Goal: Task Accomplishment & Management: Use online tool/utility

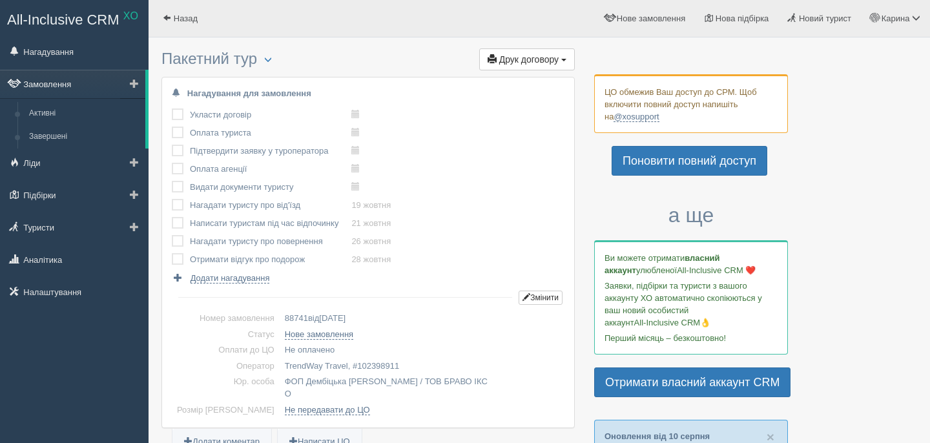
click at [88, 79] on link "Замовлення" at bounding box center [72, 84] width 145 height 28
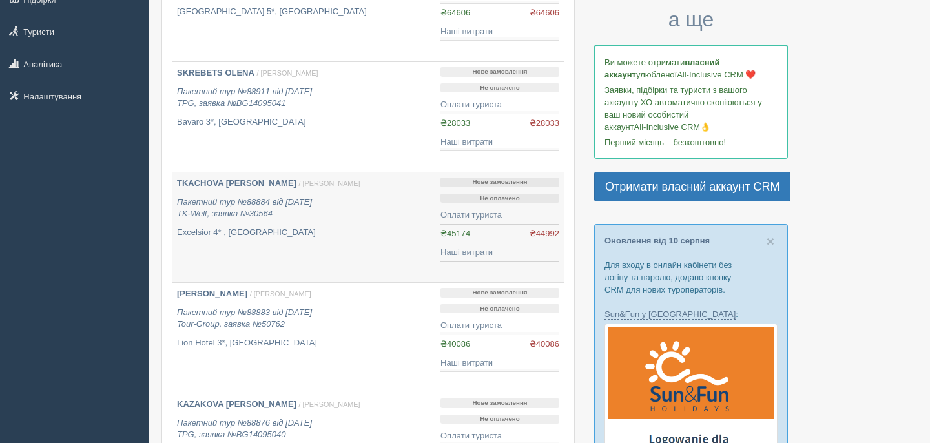
scroll to position [214, 0]
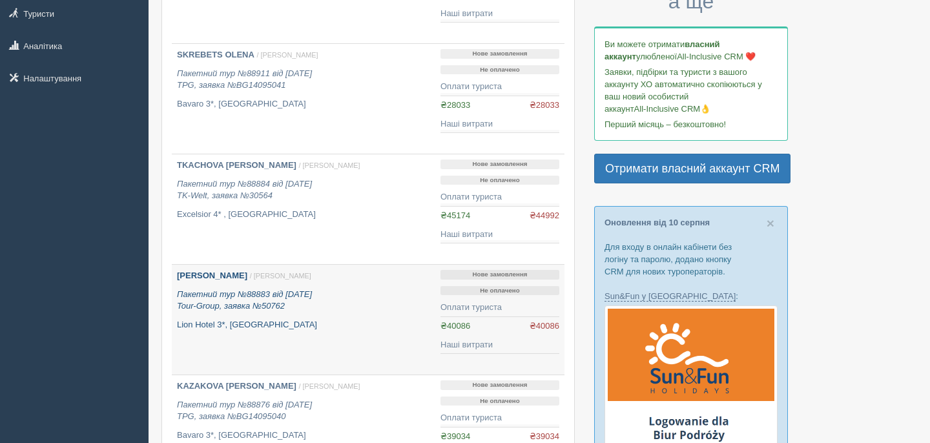
click at [244, 274] on b "BRAZHNYK VERONIKA" at bounding box center [212, 276] width 70 height 10
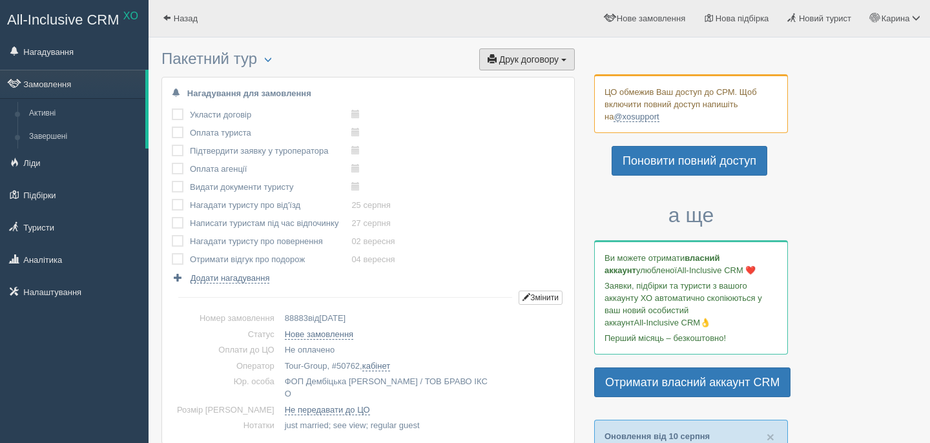
click at [511, 58] on span "Друк договору" at bounding box center [528, 59] width 59 height 10
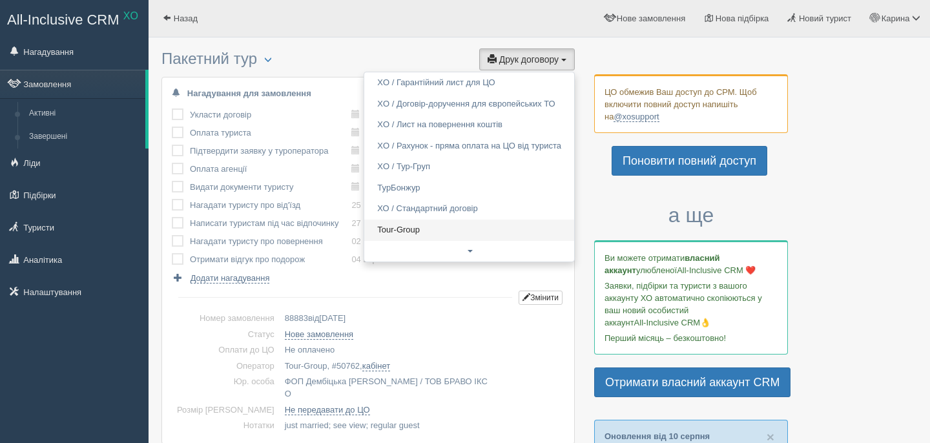
click at [421, 233] on link "Tour-Group" at bounding box center [469, 230] width 210 height 21
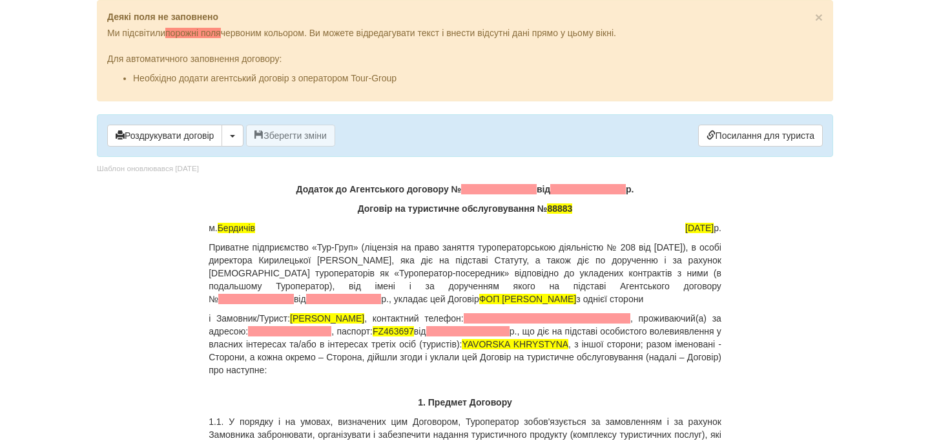
scroll to position [5, 0]
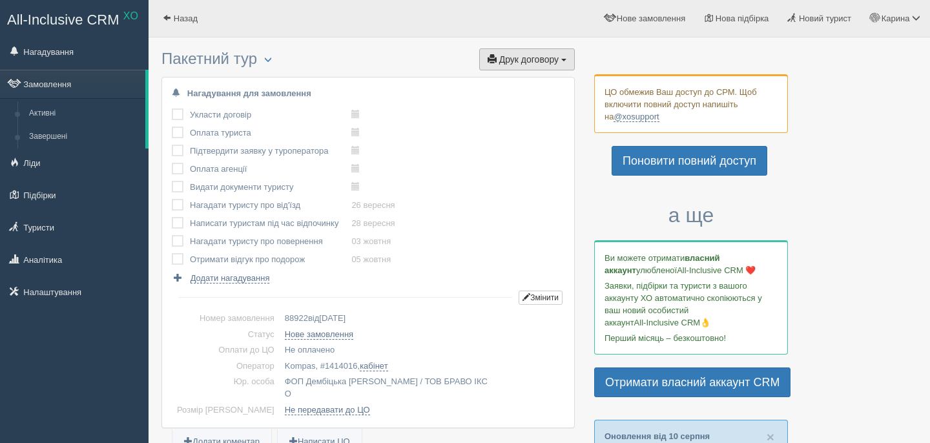
click at [553, 56] on span "Друк договору" at bounding box center [528, 59] width 59 height 10
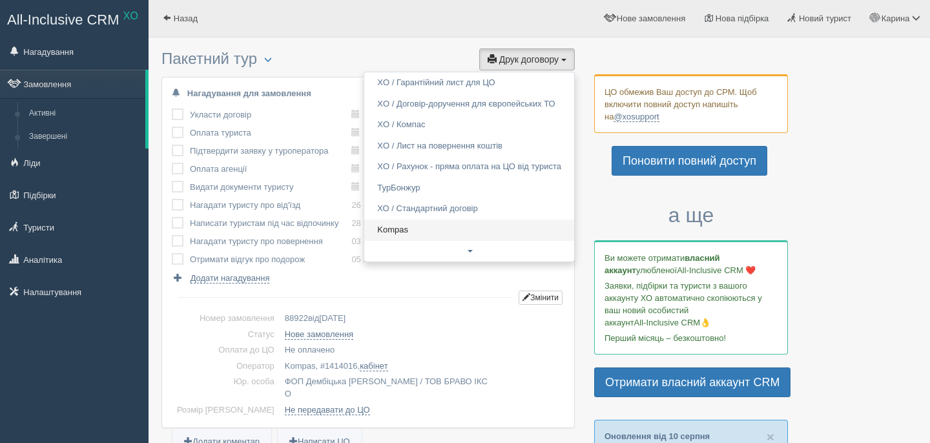
click at [450, 231] on link "Kompas" at bounding box center [469, 230] width 210 height 21
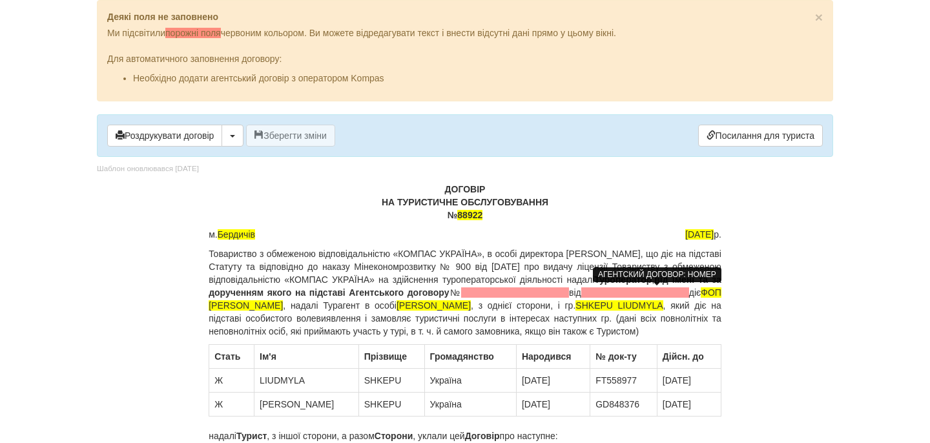
click at [569, 292] on span at bounding box center [515, 292] width 108 height 10
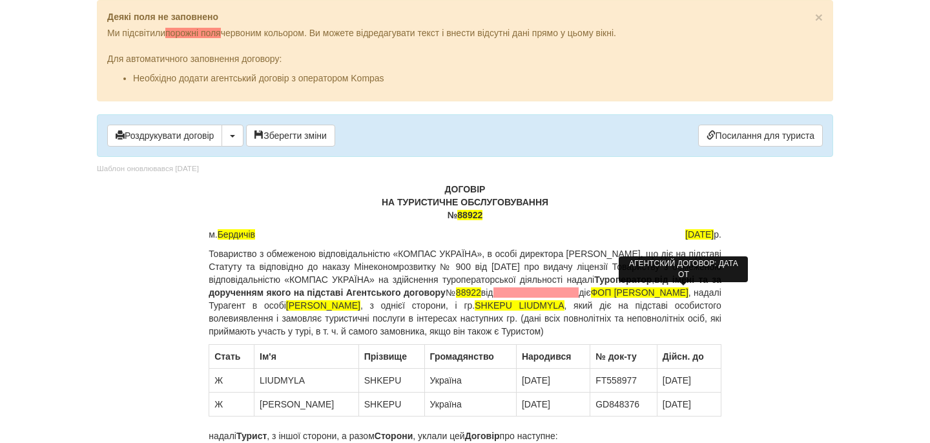
click at [579, 293] on span at bounding box center [536, 292] width 86 height 10
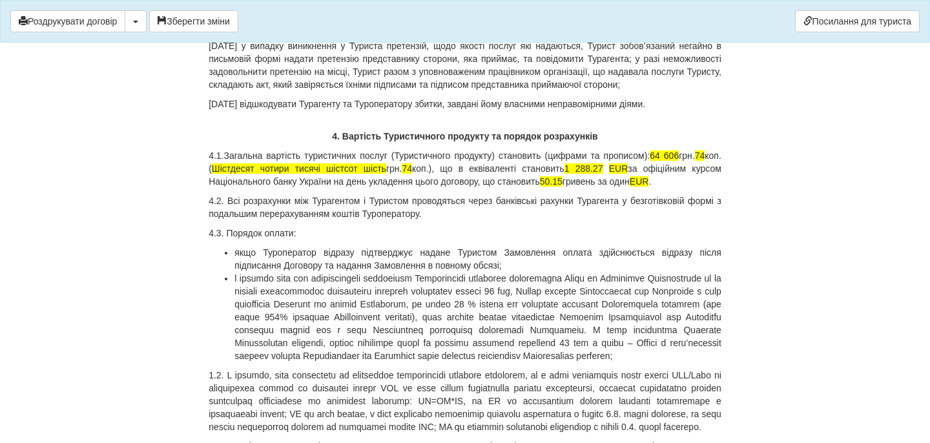
scroll to position [3696, 0]
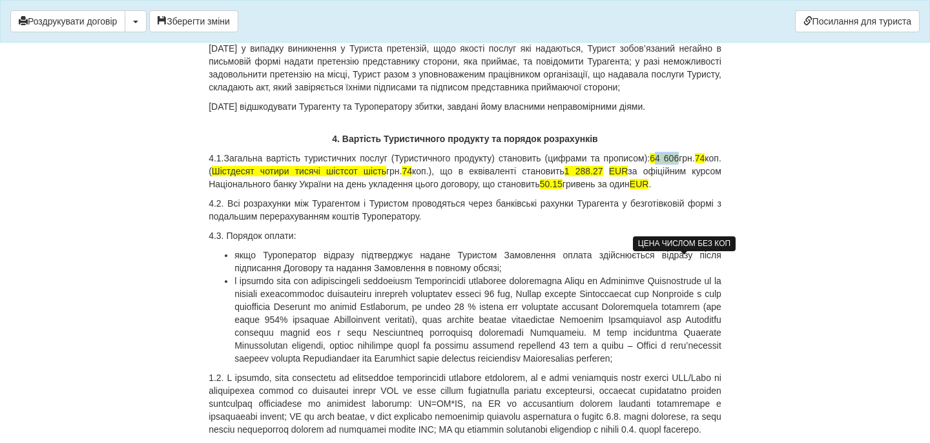
drag, startPoint x: 674, startPoint y: 262, endPoint x: 699, endPoint y: 262, distance: 25.2
click at [700, 191] on p "4.1.Загальна вартість туристичних послуг (Туристичного продукту) становить (циф…" at bounding box center [465, 171] width 513 height 39
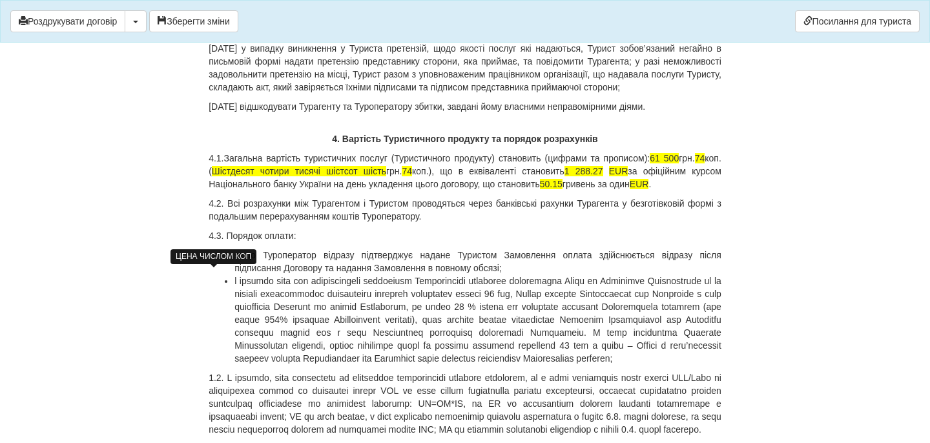
click at [695, 163] on span "74" at bounding box center [700, 158] width 10 height 10
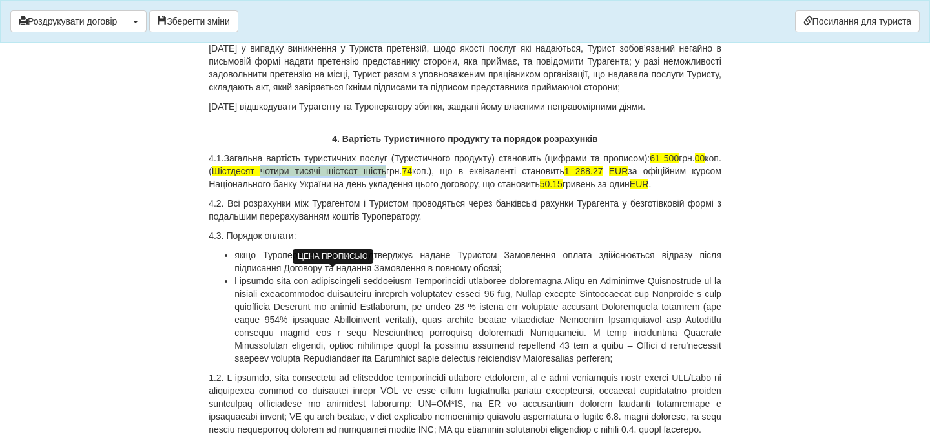
drag, startPoint x: 296, startPoint y: 276, endPoint x: 417, endPoint y: 277, distance: 120.1
click at [386, 176] on span "Шістдесят чотири тисячі шістсот шість" at bounding box center [299, 171] width 174 height 10
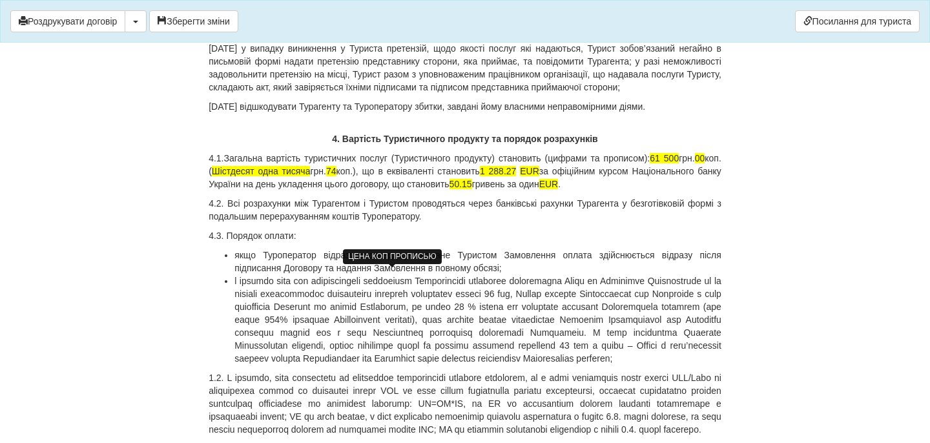
click at [336, 176] on span "74" at bounding box center [331, 171] width 10 height 10
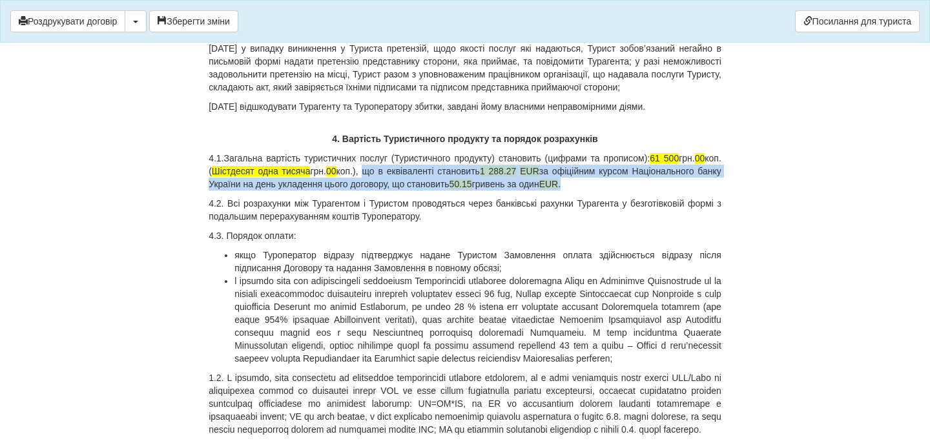
drag, startPoint x: 425, startPoint y: 278, endPoint x: 681, endPoint y: 289, distance: 256.6
click at [683, 191] on p "4.1.Загальна вартість туристичних послуг (Туристичного продукту) становить (циф…" at bounding box center [465, 171] width 513 height 39
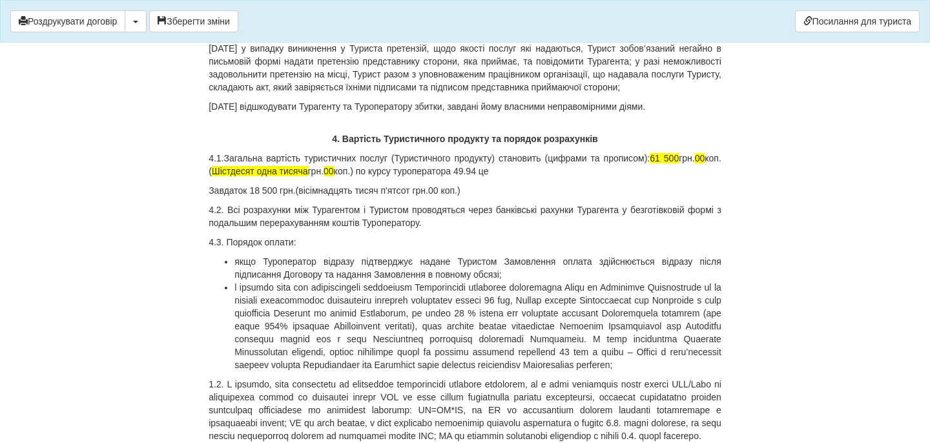
drag, startPoint x: 407, startPoint y: 277, endPoint x: 550, endPoint y: 275, distance: 142.1
click at [550, 178] on p "4.1.Загальна вартість туристичних послуг (Туристичного продукту) становить (циф…" at bounding box center [465, 165] width 513 height 26
copy p "по курсу туроператора 49.94 це"
click at [524, 197] on p "Завдаток 18 500 грн.(вісімнадцять тисяч п'ятсот грн.00 коп.)" at bounding box center [465, 190] width 513 height 13
click at [562, 178] on p "4.1.Загальна вартість туристичних послуг (Туристичного продукту) становить (циф…" at bounding box center [465, 165] width 513 height 26
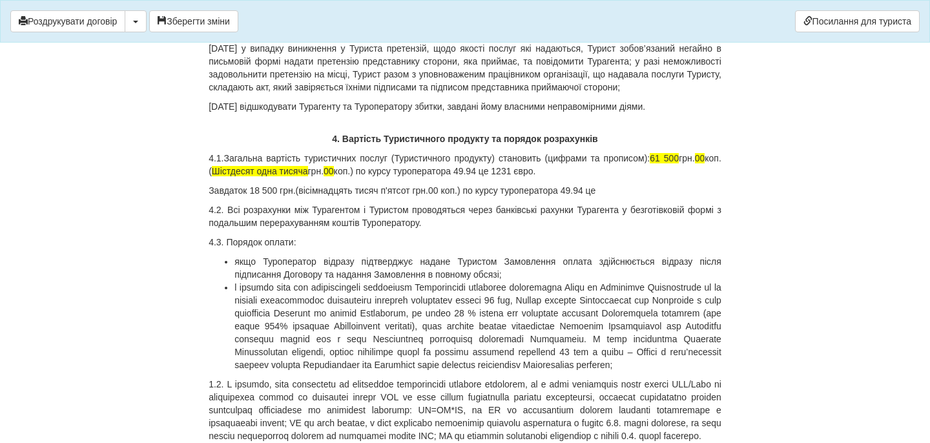
click at [630, 197] on p "Завдаток 18 500 грн.(вісімнадцять тисяч п'ятсот грн.00 коп.) по курсу туроперат…" at bounding box center [465, 190] width 513 height 13
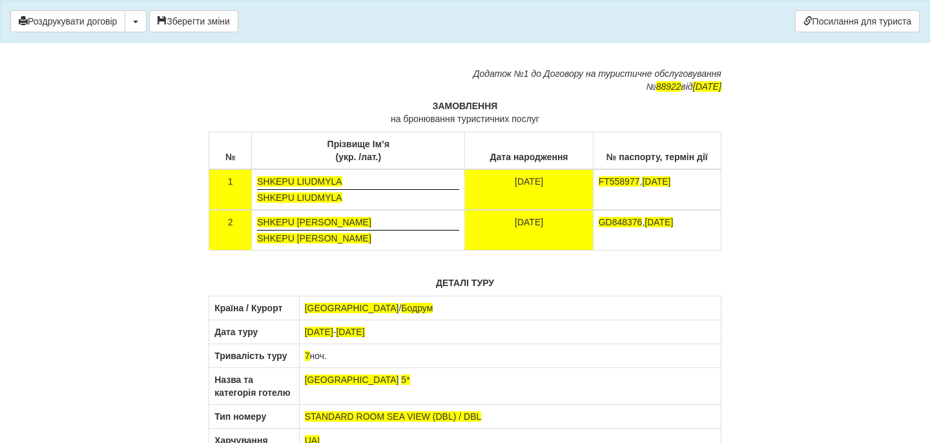
scroll to position [7739, 0]
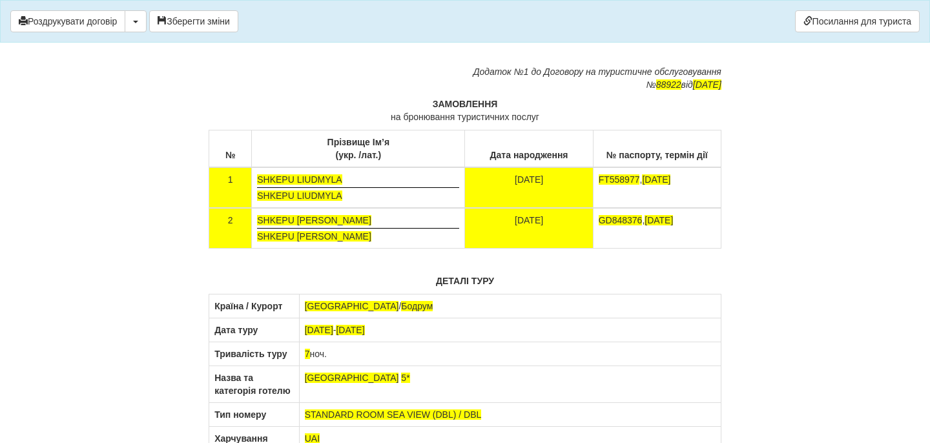
drag, startPoint x: 470, startPoint y: 137, endPoint x: 603, endPoint y: 187, distance: 141.6
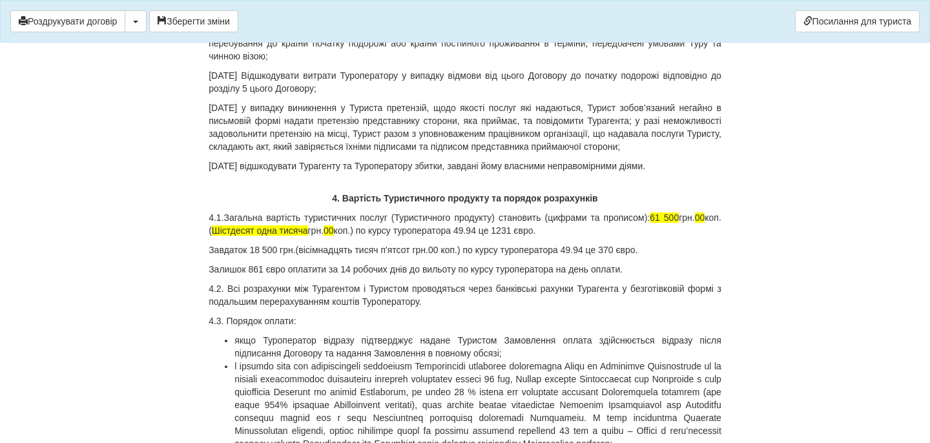
scroll to position [3636, 0]
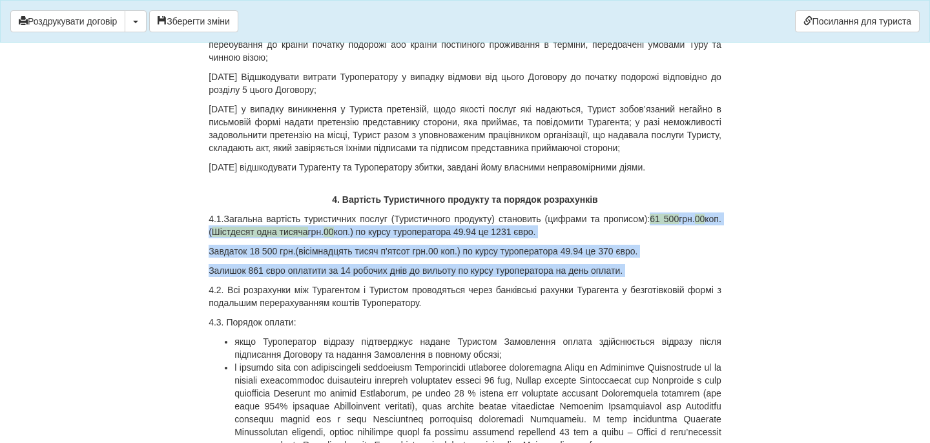
drag, startPoint x: 670, startPoint y: 321, endPoint x: 685, endPoint y: 382, distance: 63.1
copy div "61 500 грн. 00 коп. ( Шістдесят одна тисяча грн. 00 коп.) по курсу туроператора…"
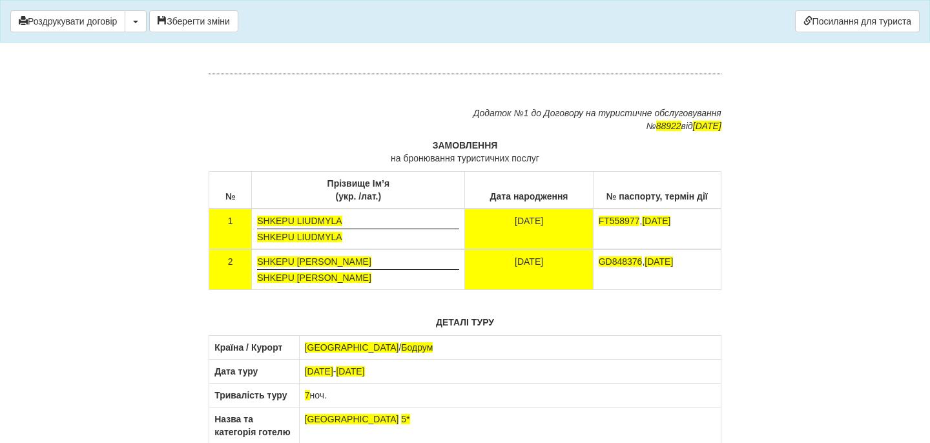
scroll to position [8493, 0]
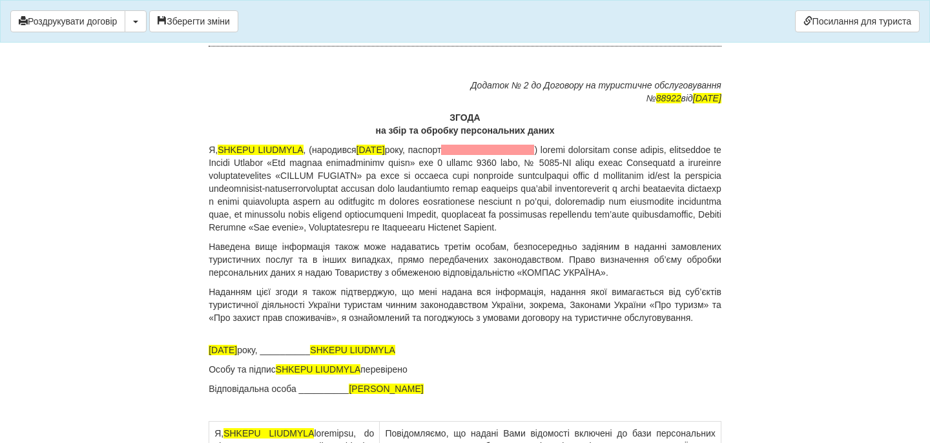
drag, startPoint x: 382, startPoint y: 232, endPoint x: 451, endPoint y: 260, distance: 74.5
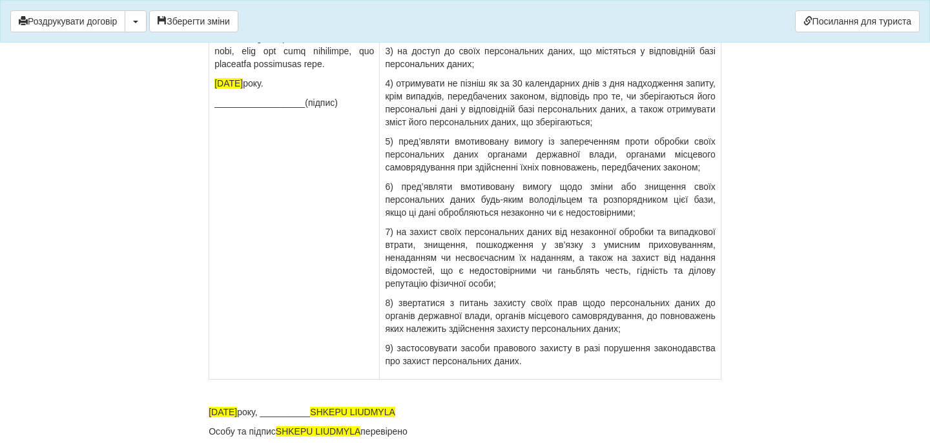
scroll to position [8889, 0]
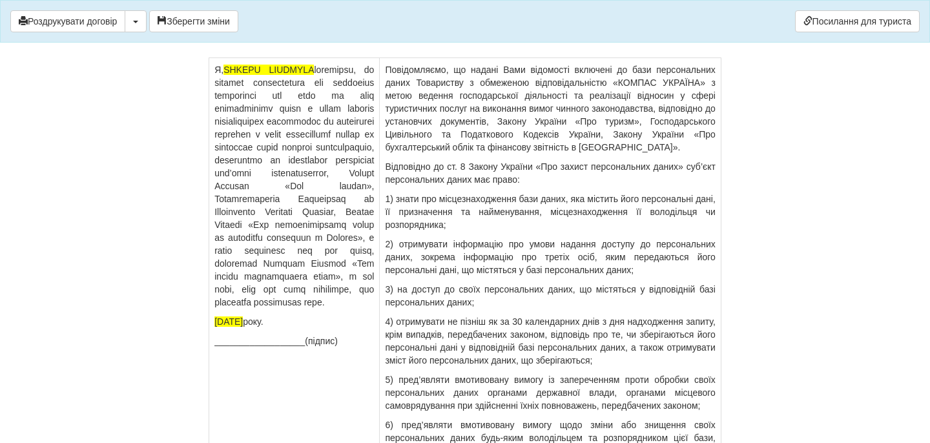
drag, startPoint x: 428, startPoint y: 84, endPoint x: 568, endPoint y: 84, distance: 140.1
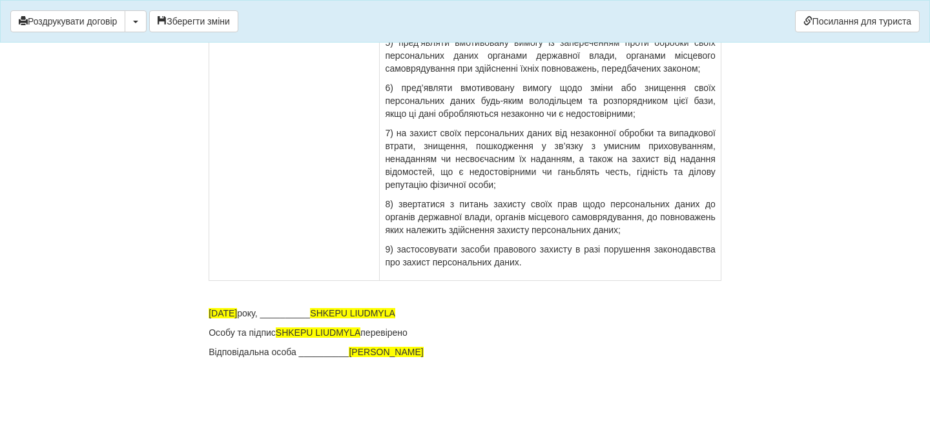
scroll to position [9562, 0]
click at [213, 13] on button "Зберегти зміни" at bounding box center [193, 21] width 89 height 22
click at [94, 24] on button "Роздрукувати договір" at bounding box center [67, 21] width 115 height 22
